Goal: Task Accomplishment & Management: Use online tool/utility

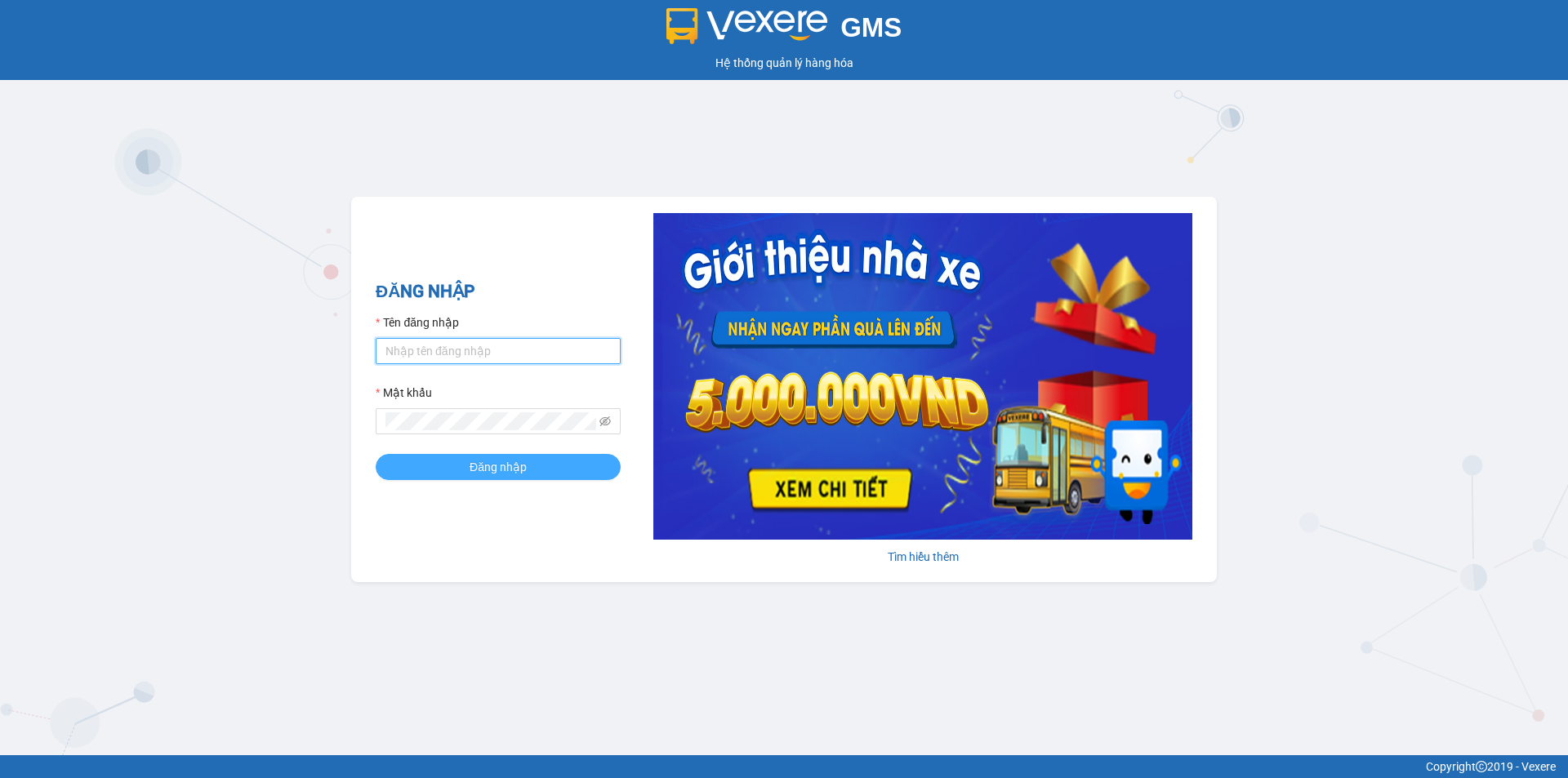
type input "nhnhat.ducphatth"
click at [478, 474] on span "Đăng nhập" at bounding box center [498, 467] width 57 height 18
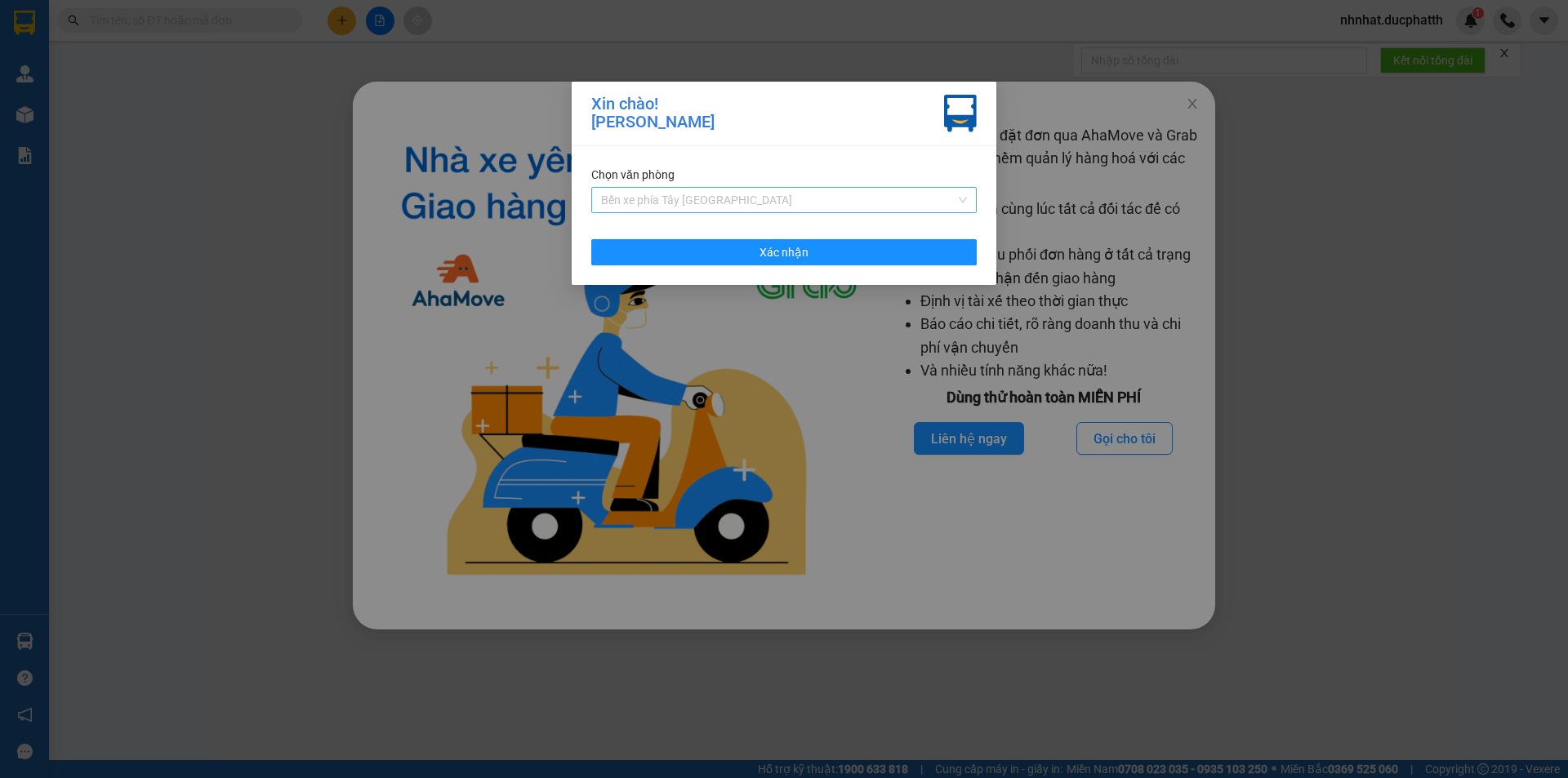
click at [843, 193] on span "Bến xe phía Tây [GEOGRAPHIC_DATA]" at bounding box center [784, 200] width 366 height 24
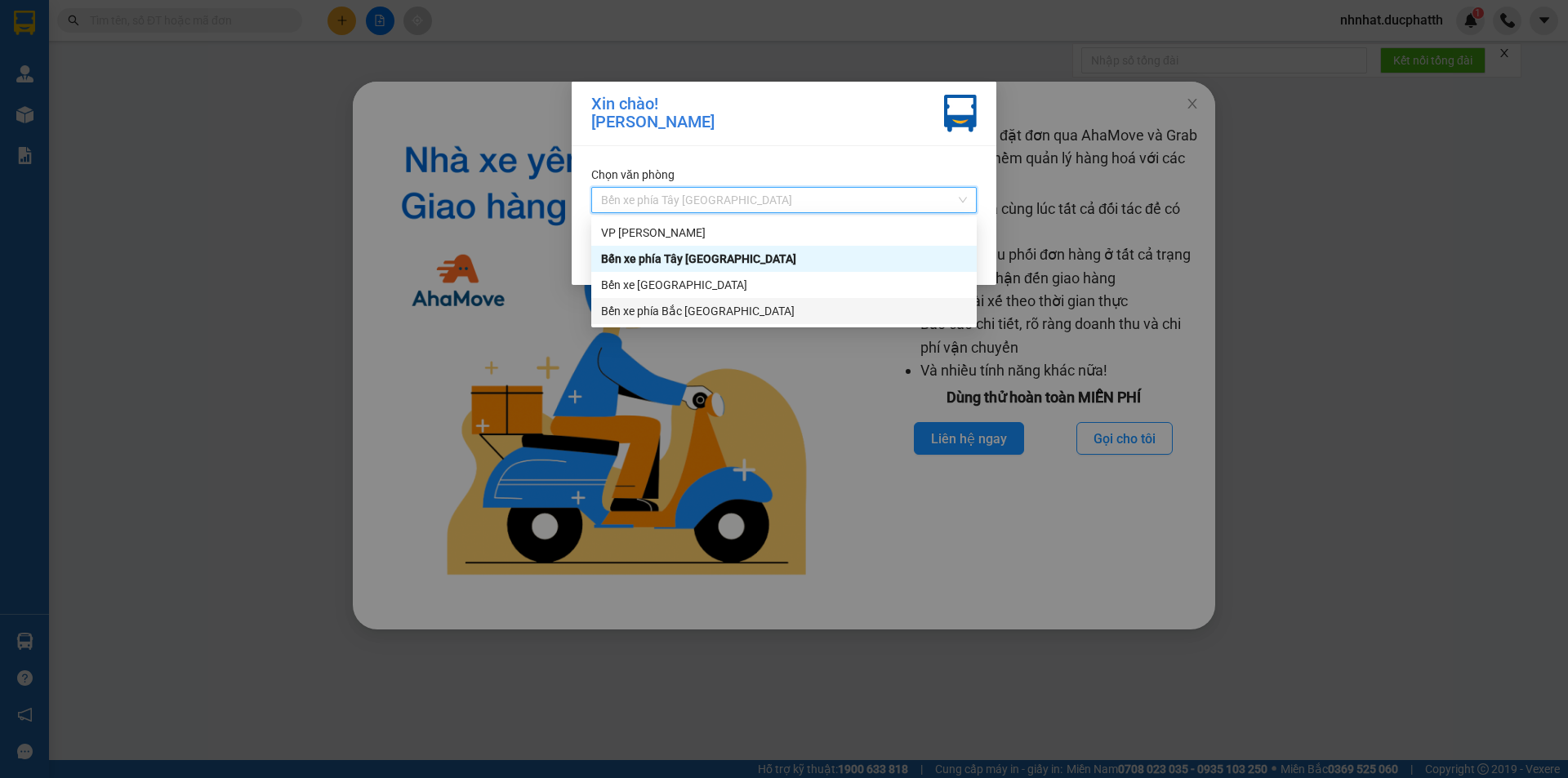
click at [692, 315] on div "Bến xe phía Bắc [GEOGRAPHIC_DATA]" at bounding box center [784, 311] width 366 height 18
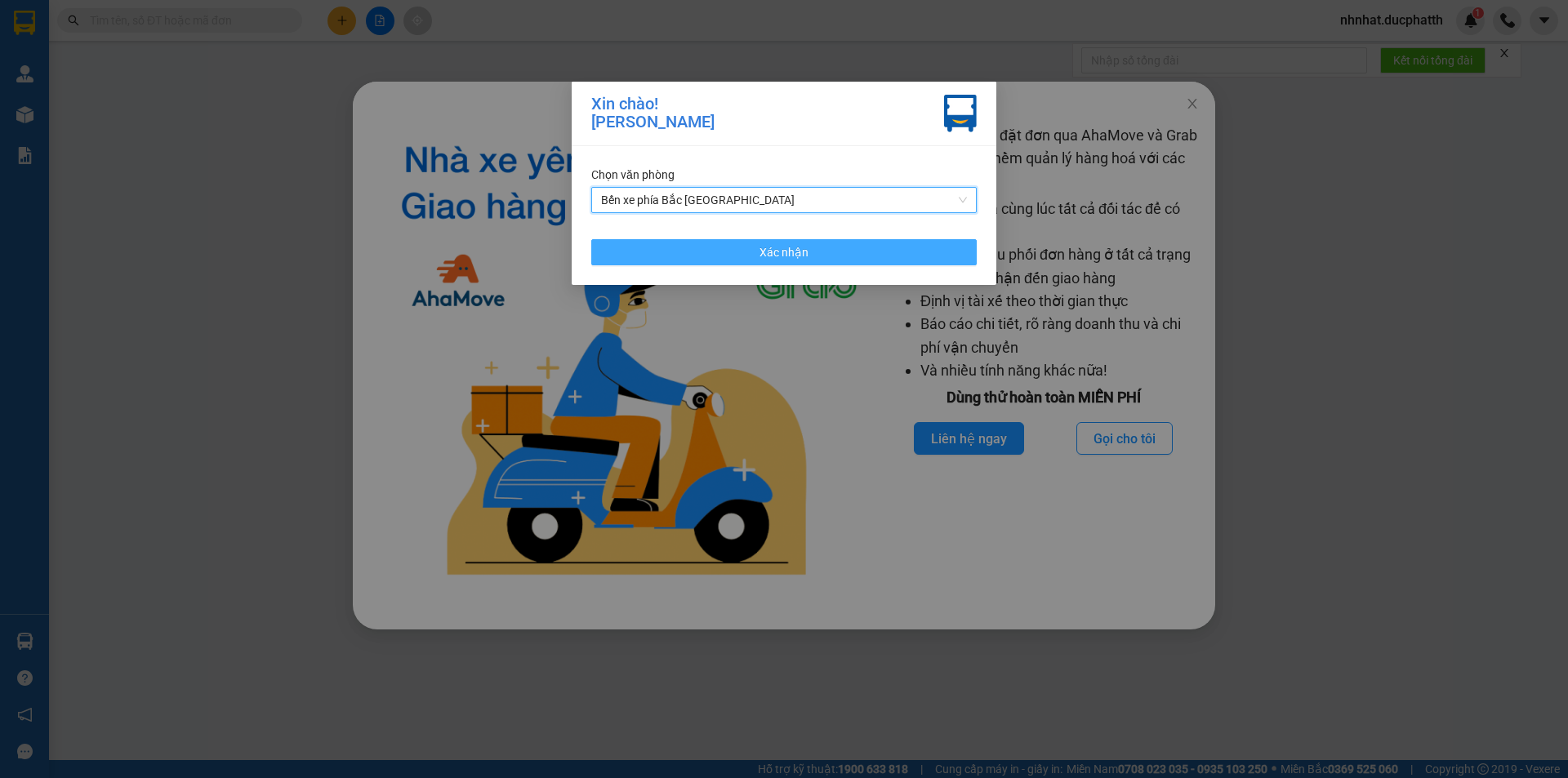
click at [718, 257] on button "Xác nhận" at bounding box center [784, 252] width 386 height 26
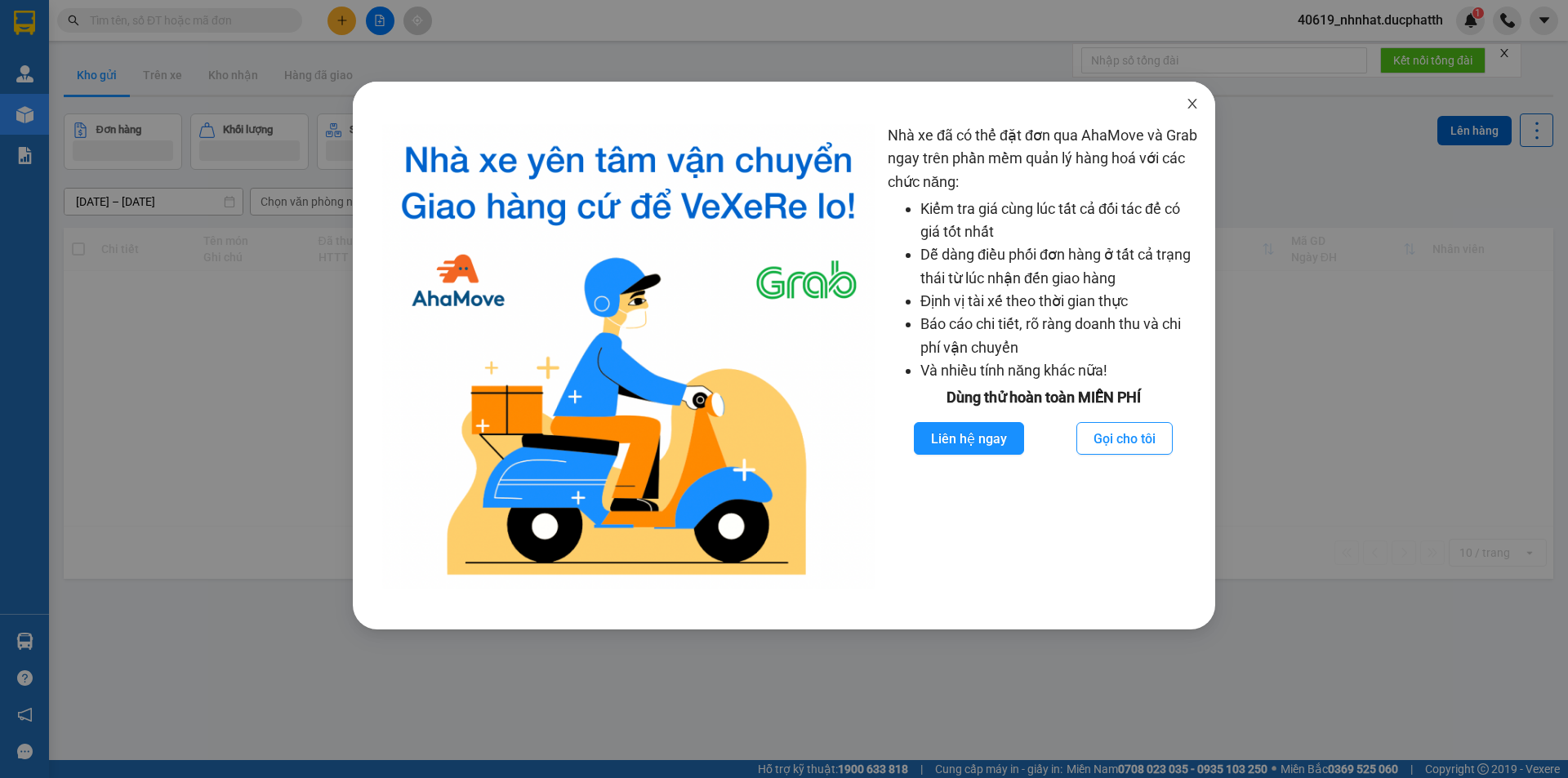
click at [1191, 107] on icon "close" at bounding box center [1191, 104] width 9 height 10
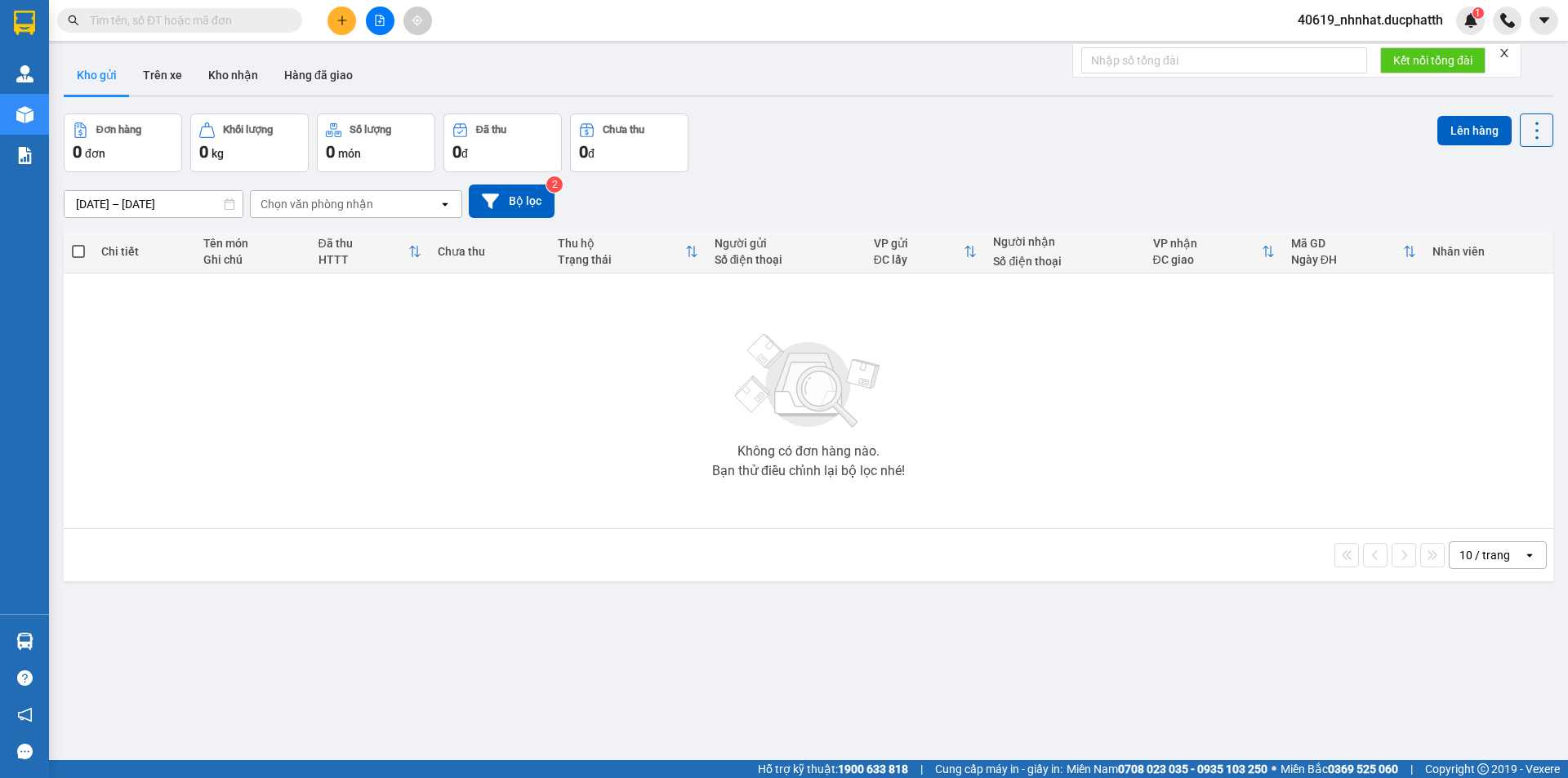
click at [435, 316] on div "Không có đơn hàng nào. Bạn thử điều chỉnh lại bộ lọc nhé!" at bounding box center [808, 400] width 1473 height 245
click at [171, 86] on button "Trên xe" at bounding box center [162, 75] width 65 height 39
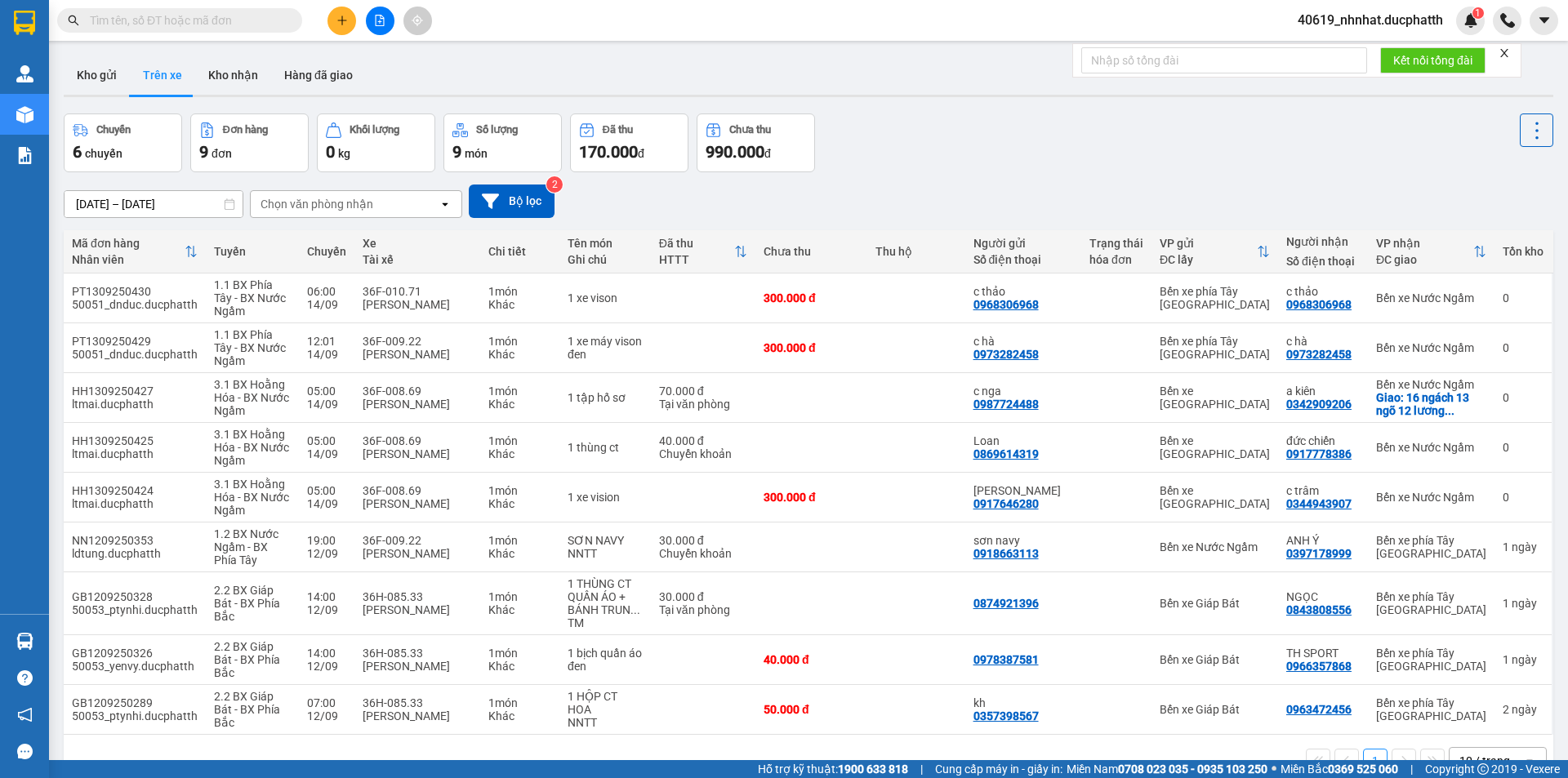
click at [1107, 158] on div "Chuyến 6 chuyến Đơn hàng 9 đơn Khối lượng 0 kg Số lượng 9 món Đã thu 170.000 đ …" at bounding box center [808, 142] width 1490 height 59
